Goal: Task Accomplishment & Management: Manage account settings

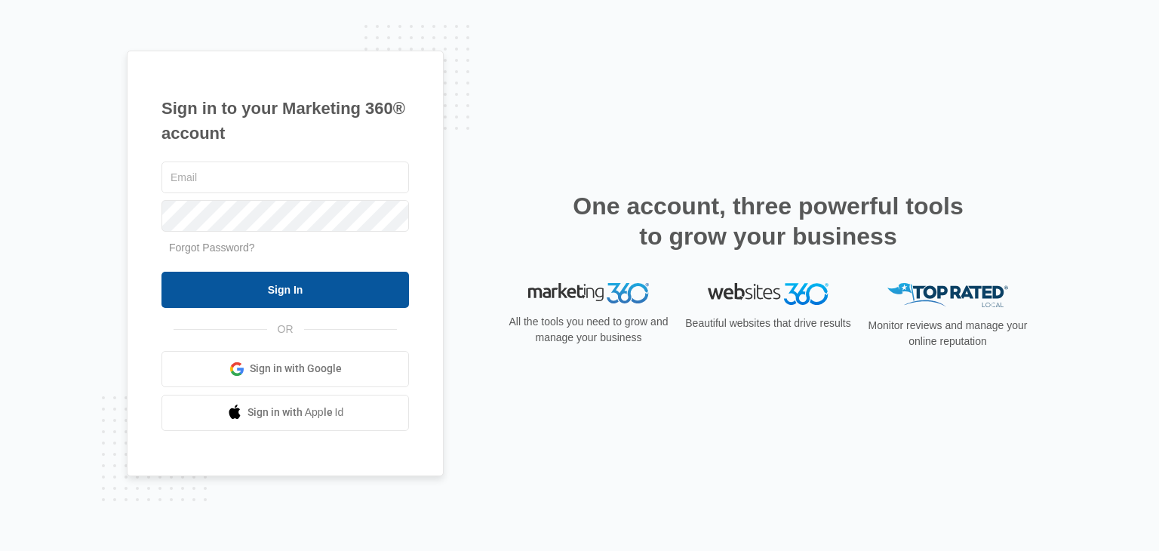
type input "[EMAIL_ADDRESS][DOMAIN_NAME]"
click at [308, 284] on input "Sign In" at bounding box center [284, 290] width 247 height 36
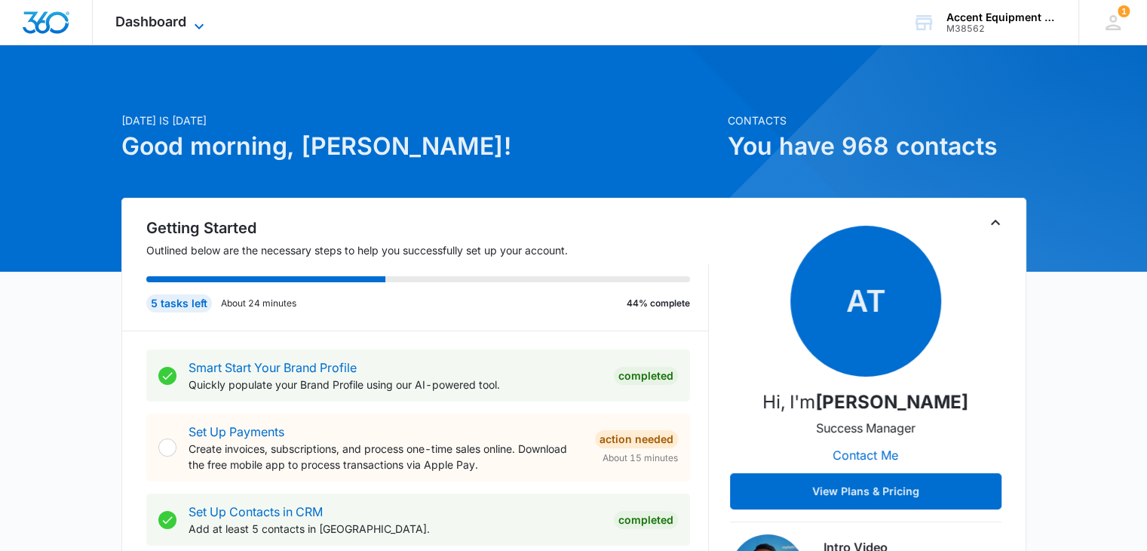
click at [205, 19] on icon at bounding box center [199, 26] width 18 height 18
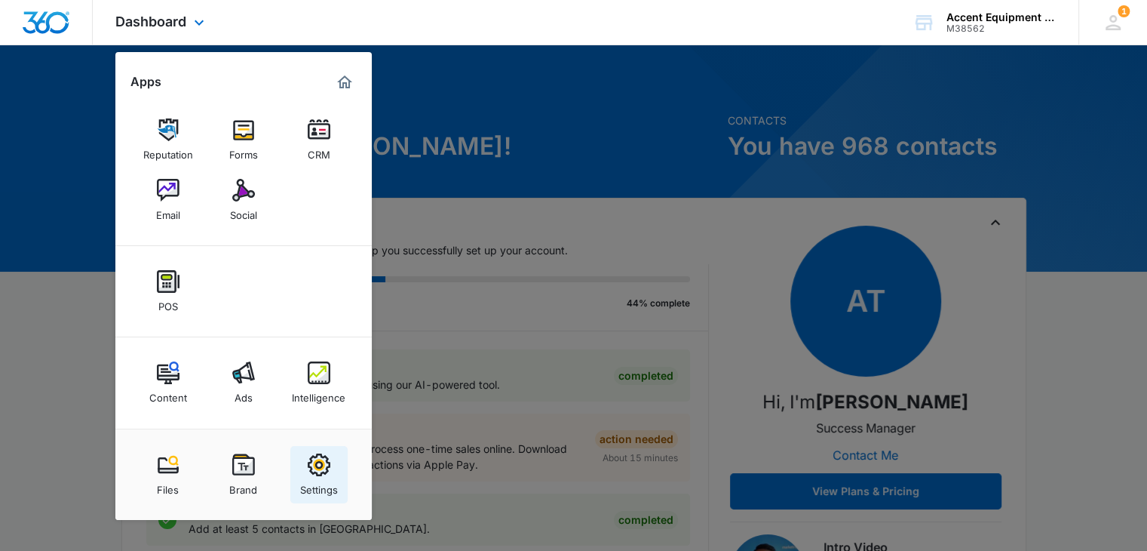
click at [319, 456] on img at bounding box center [319, 464] width 23 height 23
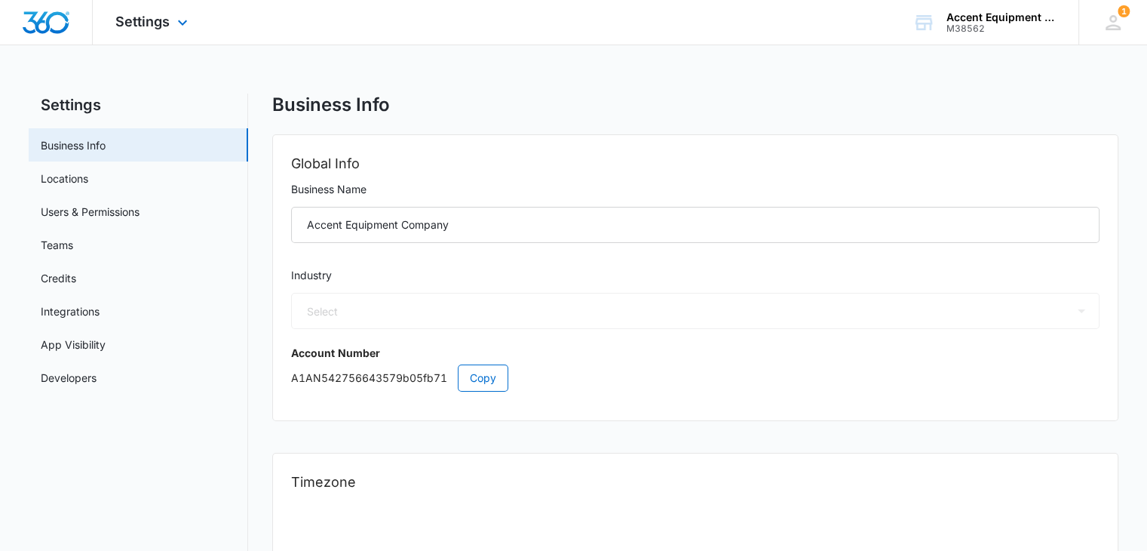
select select "52"
select select "US"
select select "America/[GEOGRAPHIC_DATA]"
click at [69, 281] on link "Credits" at bounding box center [58, 278] width 35 height 16
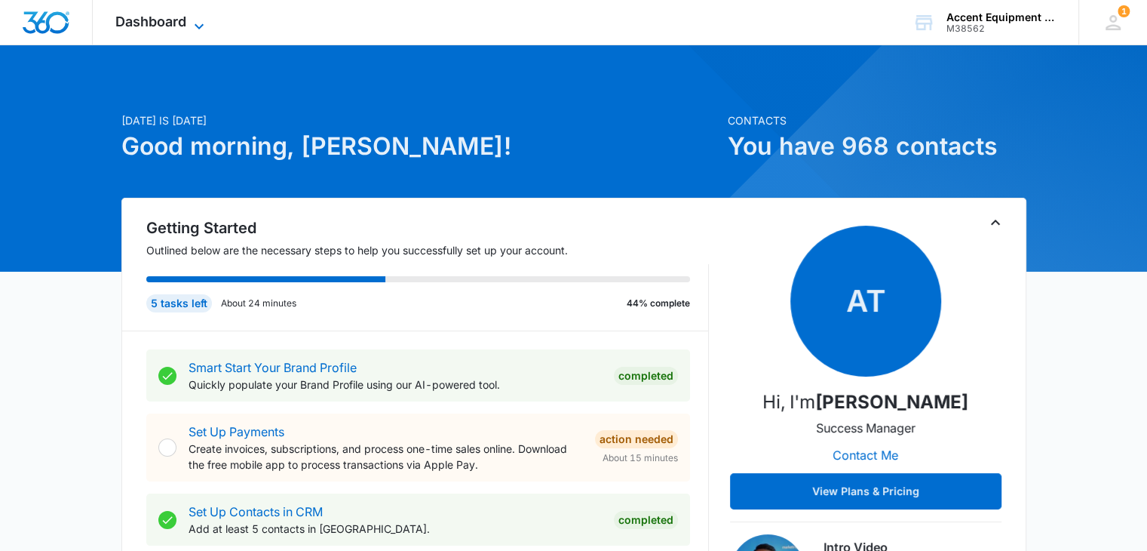
click at [195, 24] on icon at bounding box center [199, 25] width 9 height 5
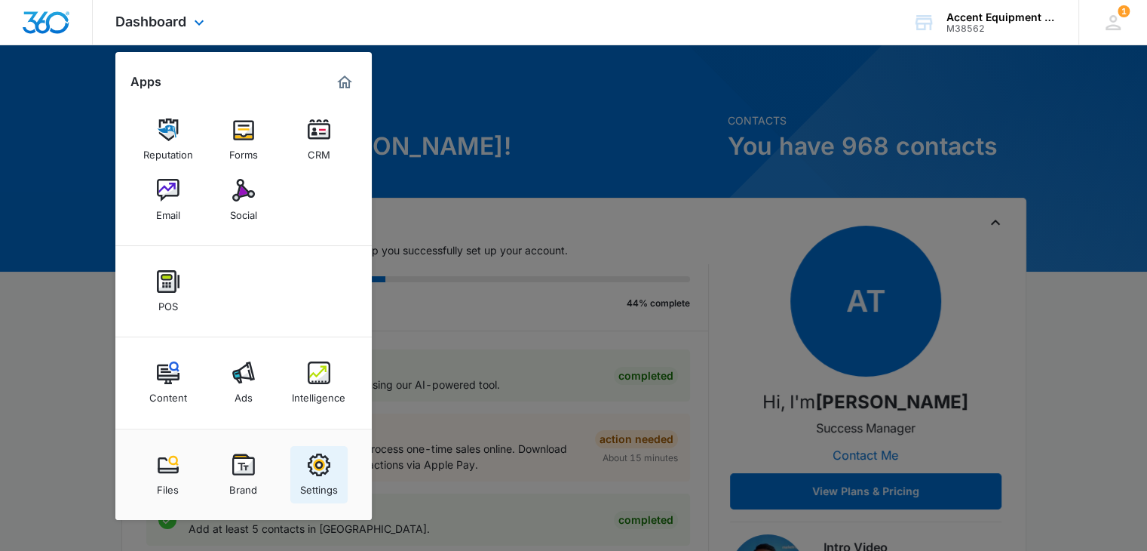
click at [324, 471] on img at bounding box center [319, 464] width 23 height 23
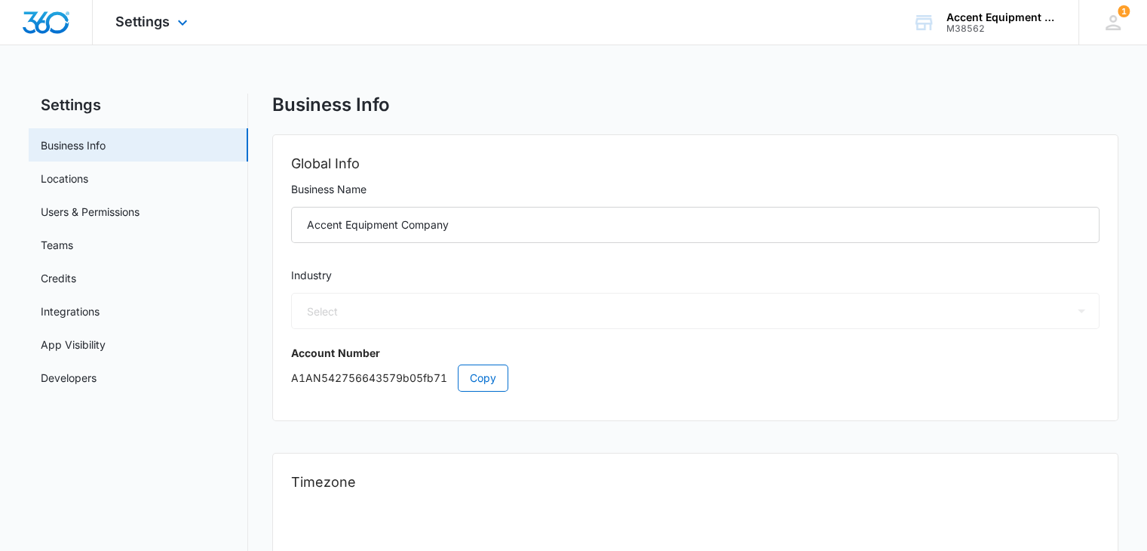
select select "52"
select select "US"
select select "America/[GEOGRAPHIC_DATA]"
click at [76, 273] on link "Credits" at bounding box center [58, 278] width 35 height 16
